Goal: Navigation & Orientation: Find specific page/section

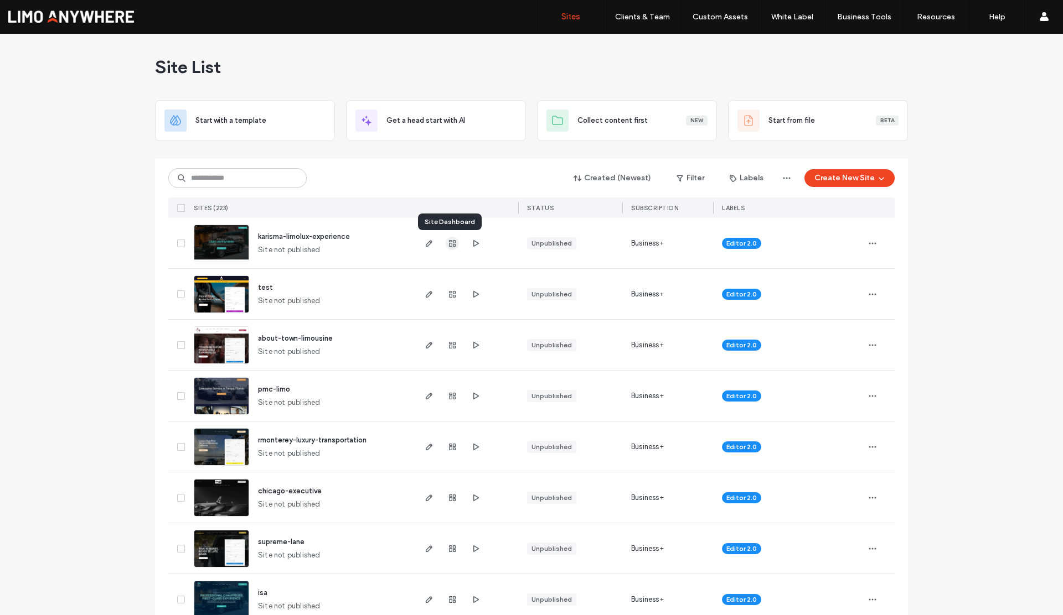
click at [448, 244] on icon "button" at bounding box center [452, 243] width 9 height 9
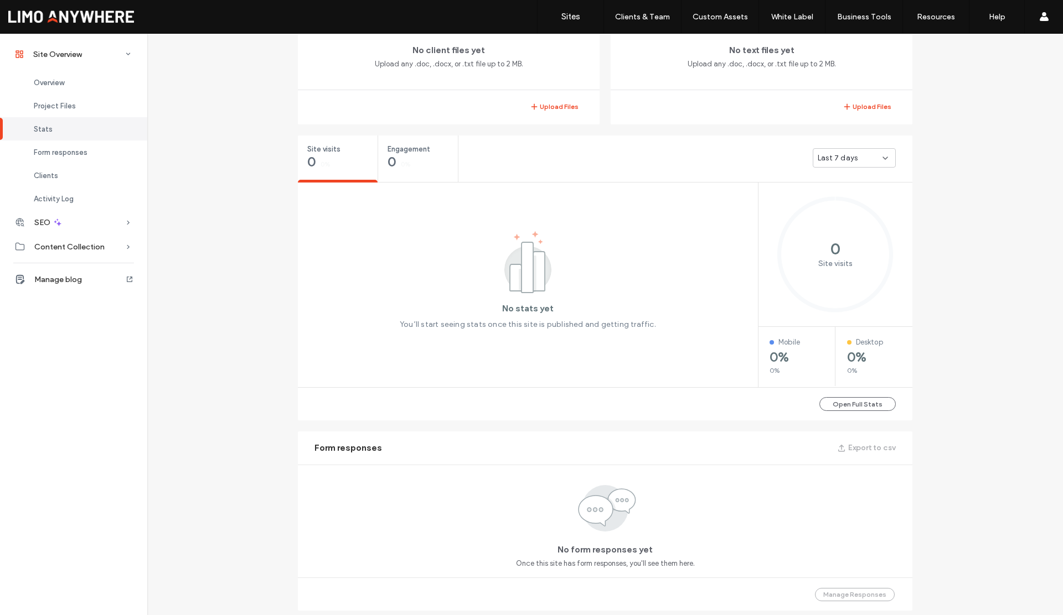
scroll to position [916, 0]
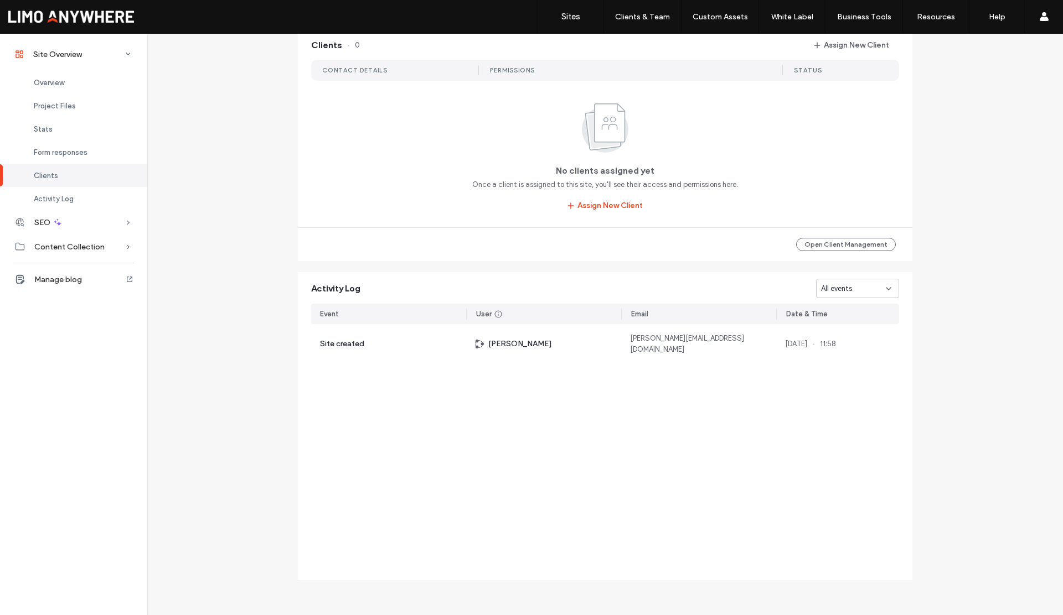
scroll to position [222, 0]
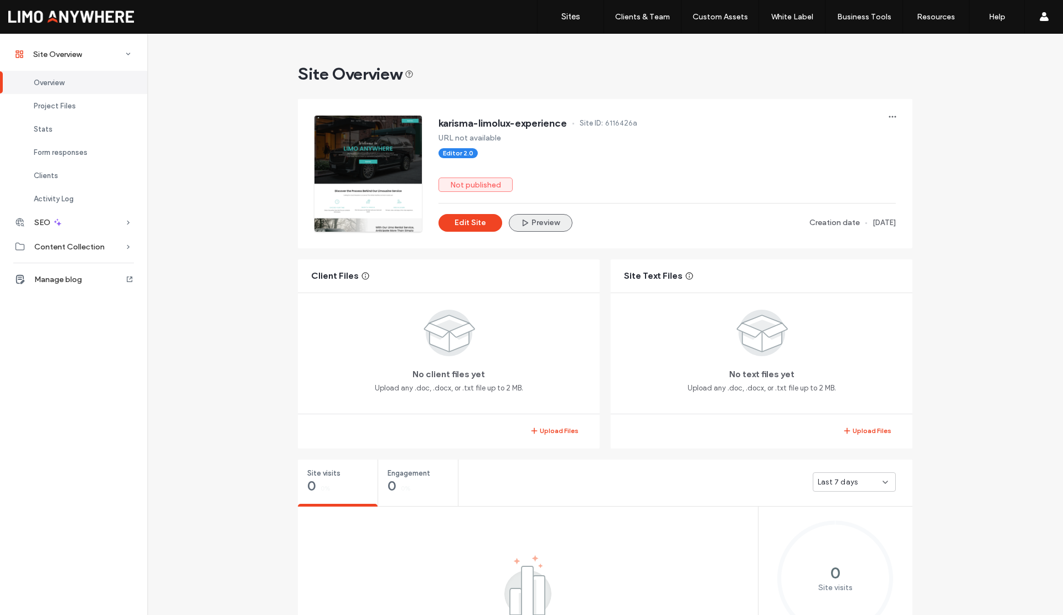
click at [526, 222] on span "button" at bounding box center [525, 222] width 11 height 15
click at [540, 221] on button "Preview" at bounding box center [541, 223] width 64 height 18
click at [567, 16] on label "Sites" at bounding box center [570, 17] width 19 height 10
